Goal: Task Accomplishment & Management: Manage account settings

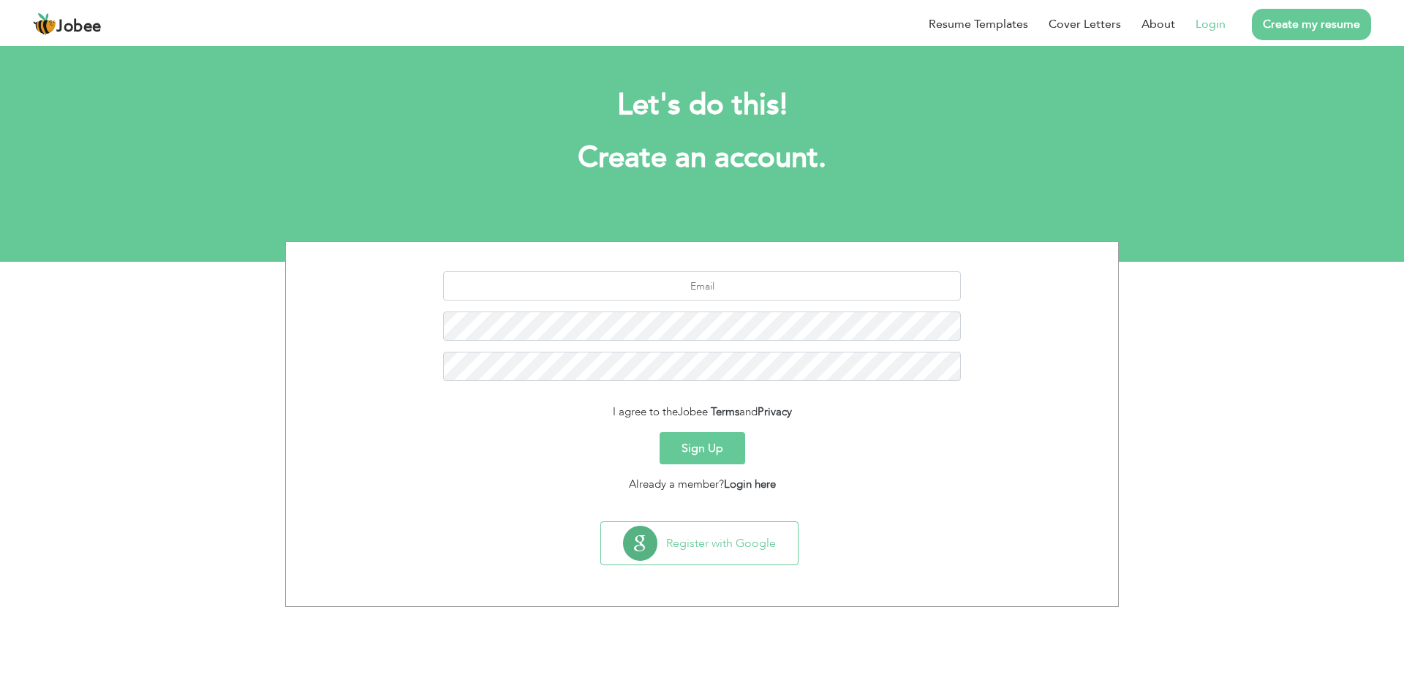
click at [1205, 18] on link "Login" at bounding box center [1210, 24] width 30 height 18
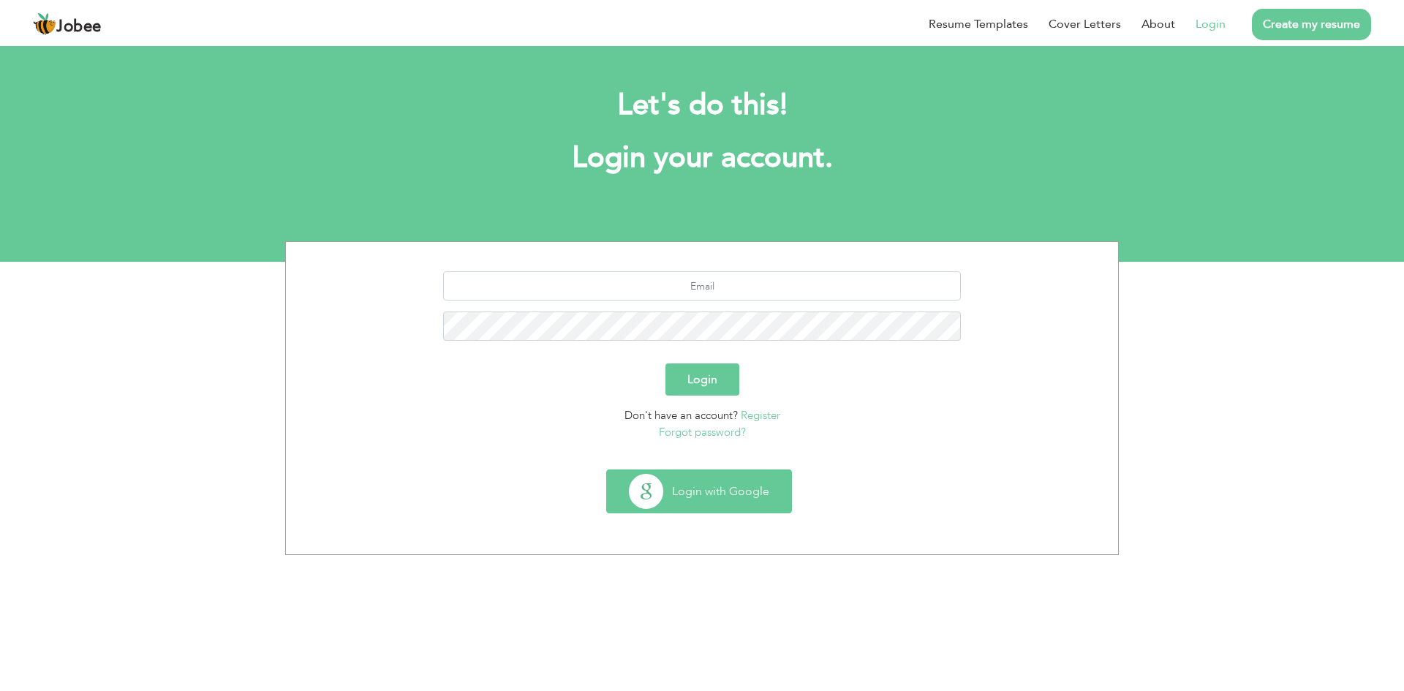
click at [728, 498] on button "Login with Google" at bounding box center [699, 491] width 184 height 42
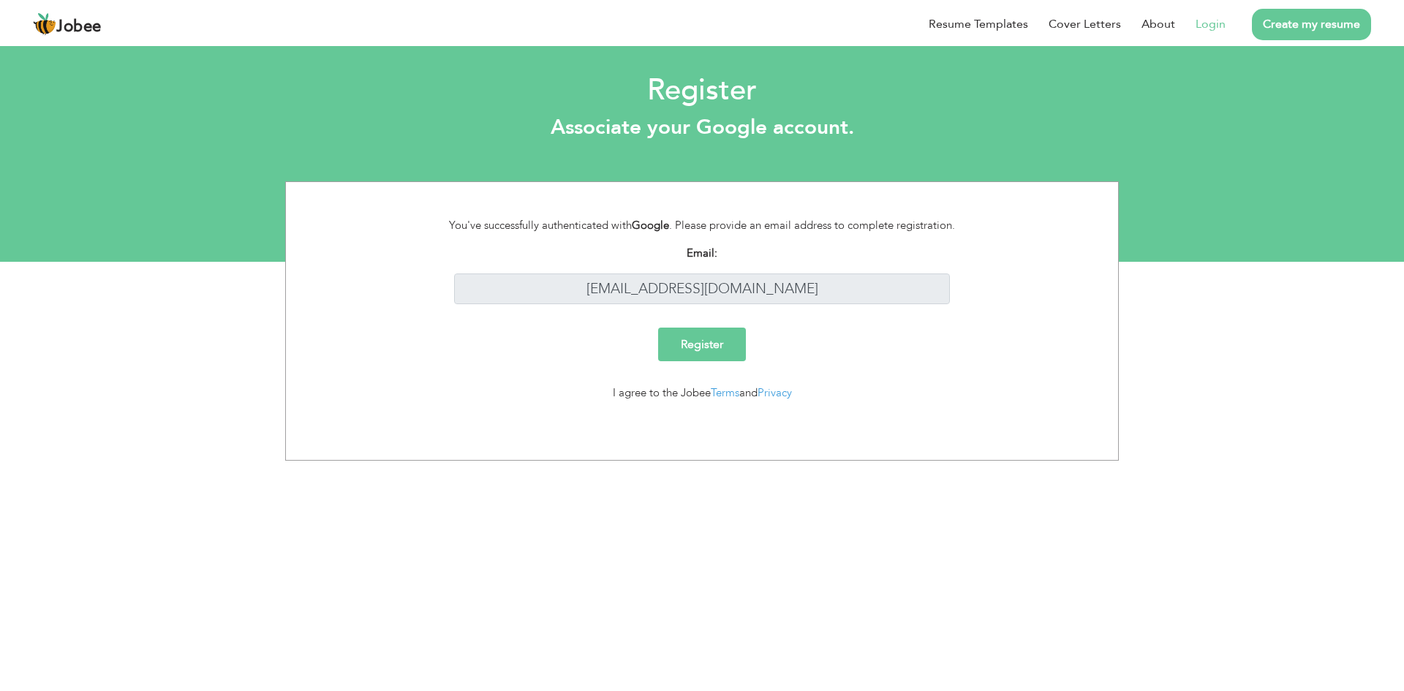
click at [697, 341] on input "Register" at bounding box center [702, 344] width 88 height 34
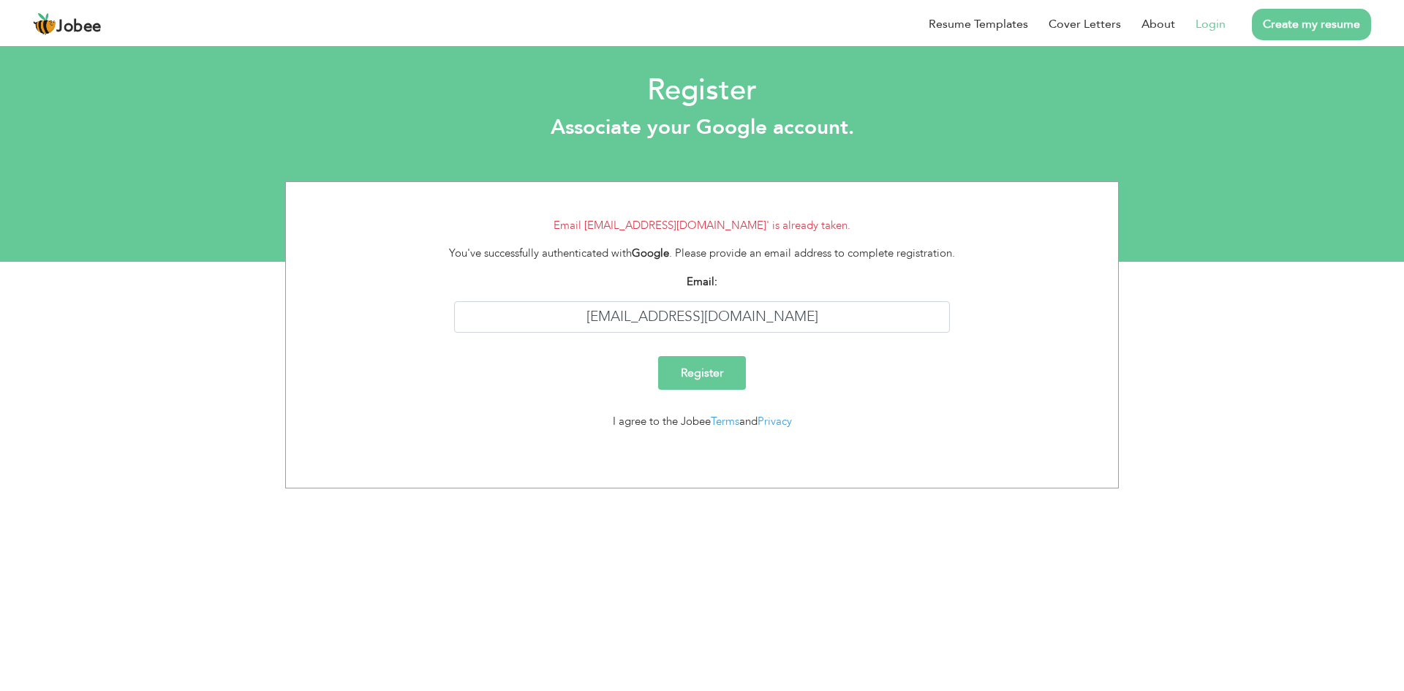
click at [1222, 35] on li "Login" at bounding box center [1200, 24] width 50 height 38
click at [1222, 36] on li "Login" at bounding box center [1200, 24] width 50 height 38
click at [1211, 26] on link "Login" at bounding box center [1210, 24] width 30 height 18
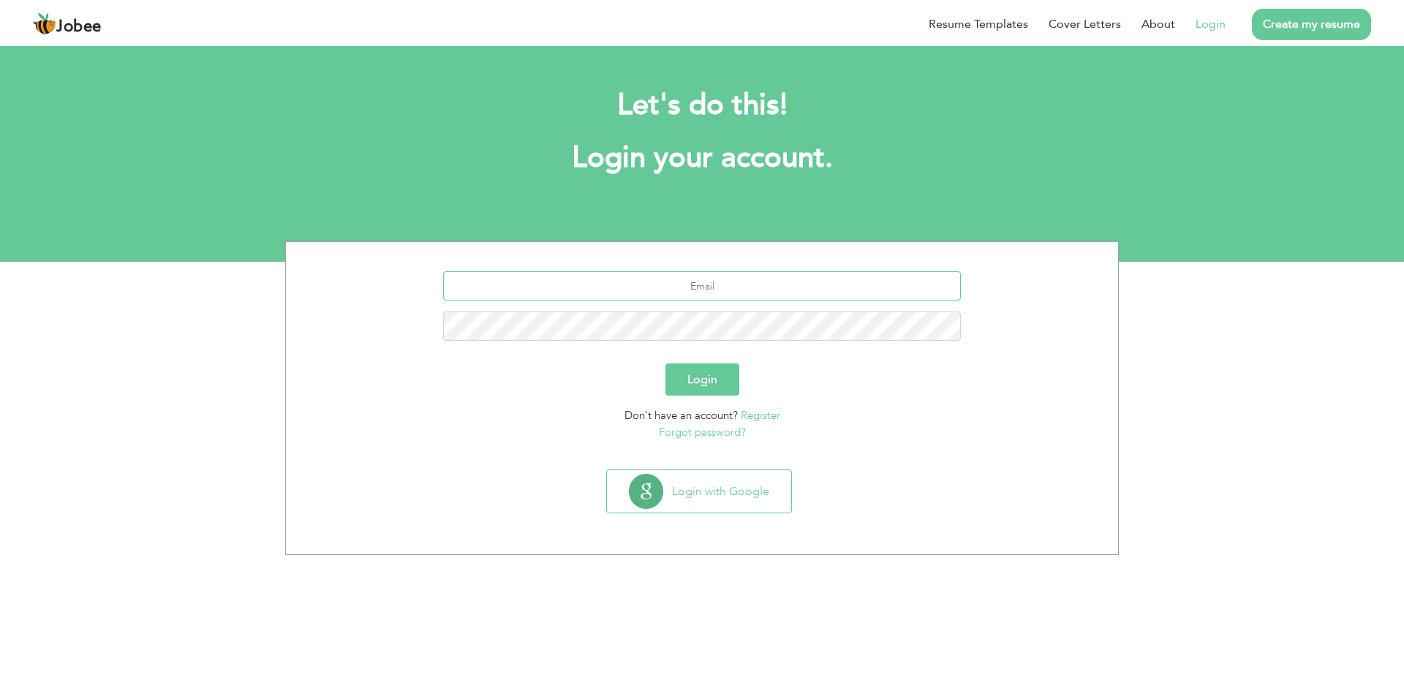
click at [694, 292] on input "text" at bounding box center [702, 285] width 518 height 29
type input "ahsanj855@gmail.com"
click at [665, 363] on button "Login" at bounding box center [702, 379] width 74 height 32
